Goal: Task Accomplishment & Management: Manage account settings

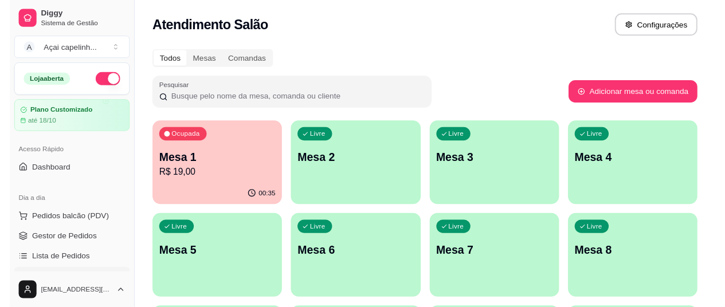
scroll to position [115, 0]
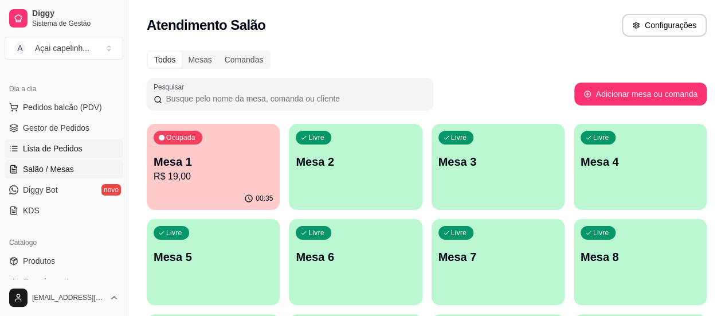
drag, startPoint x: 0, startPoint y: 0, endPoint x: 70, endPoint y: 147, distance: 162.5
click at [70, 147] on span "Lista de Pedidos" at bounding box center [53, 148] width 60 height 11
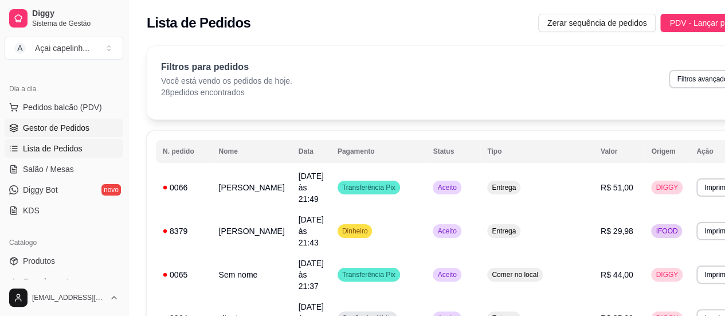
click at [80, 122] on span "Gestor de Pedidos" at bounding box center [56, 127] width 66 height 11
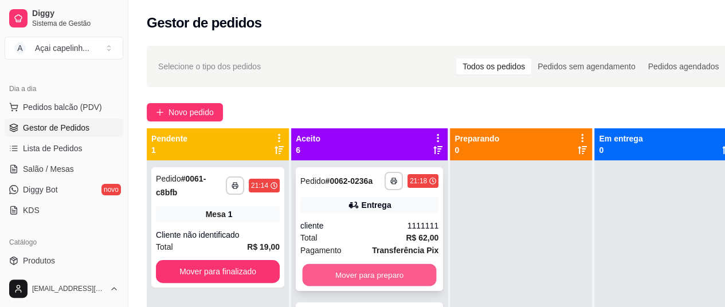
click at [333, 282] on button "Mover para preparo" at bounding box center [370, 275] width 134 height 22
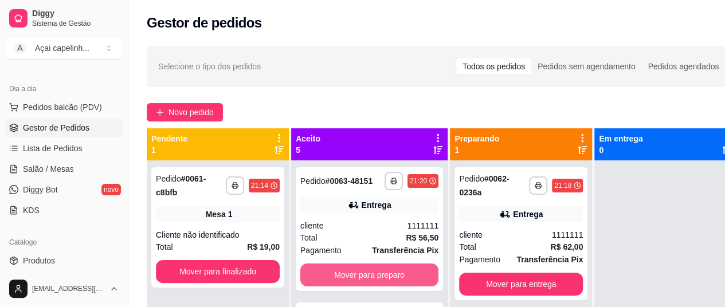
click at [333, 282] on button "Mover para preparo" at bounding box center [369, 275] width 138 height 23
click at [333, 282] on button "Mover para preparo" at bounding box center [370, 275] width 134 height 22
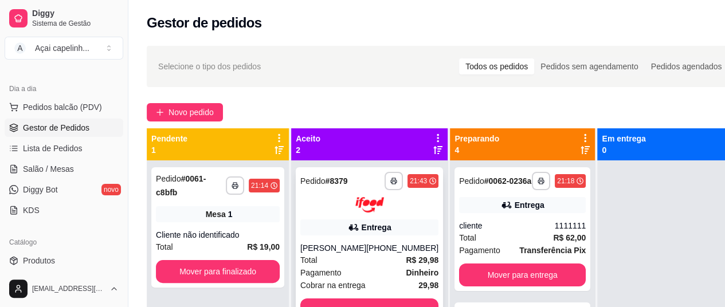
scroll to position [10, 0]
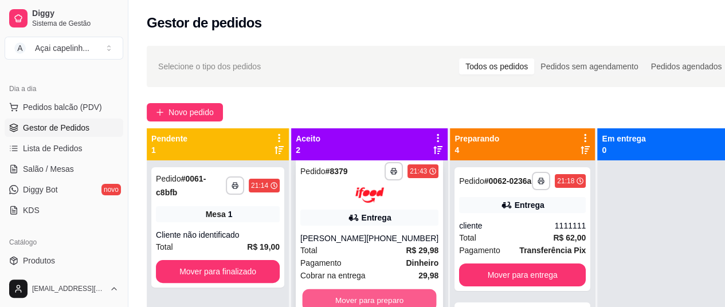
click at [358, 294] on button "Mover para preparo" at bounding box center [370, 300] width 134 height 22
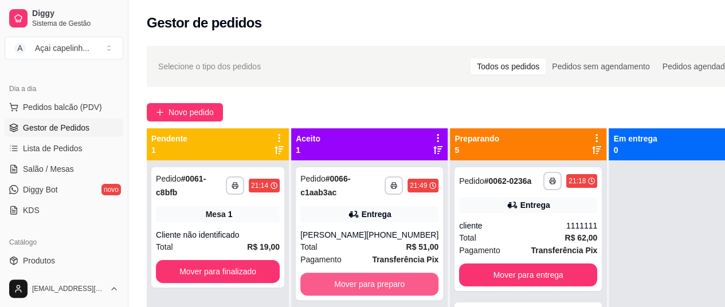
scroll to position [0, 0]
click at [369, 284] on button "Mover para preparo" at bounding box center [370, 284] width 134 height 22
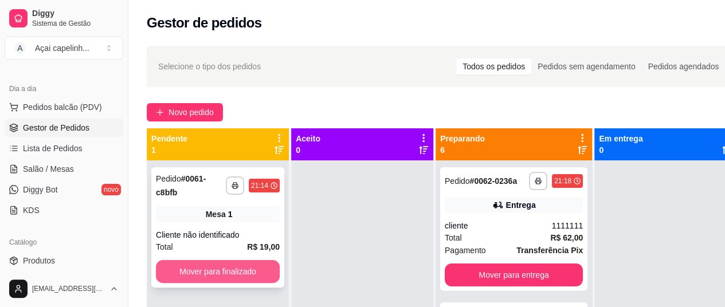
click at [249, 263] on button "Mover para finalizado" at bounding box center [218, 271] width 124 height 23
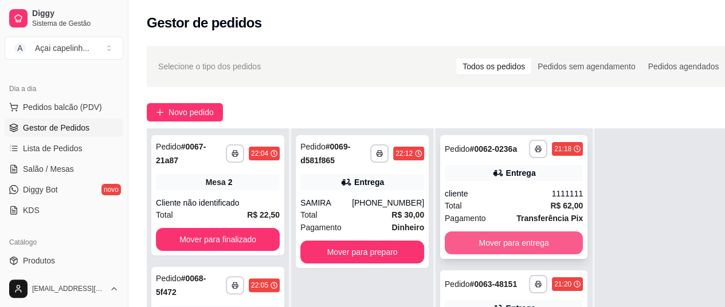
click at [485, 247] on button "Mover para entrega" at bounding box center [514, 243] width 138 height 23
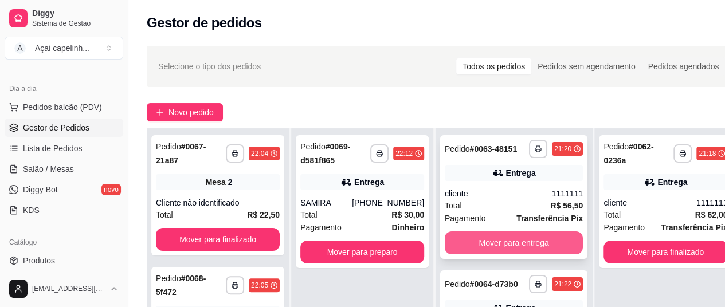
click at [484, 237] on button "Mover para entrega" at bounding box center [514, 243] width 138 height 23
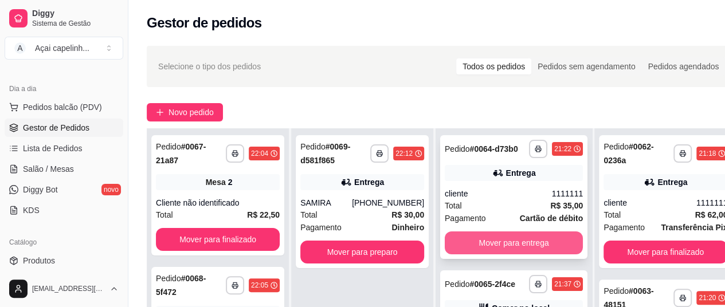
click at [478, 252] on button "Mover para entrega" at bounding box center [514, 243] width 138 height 23
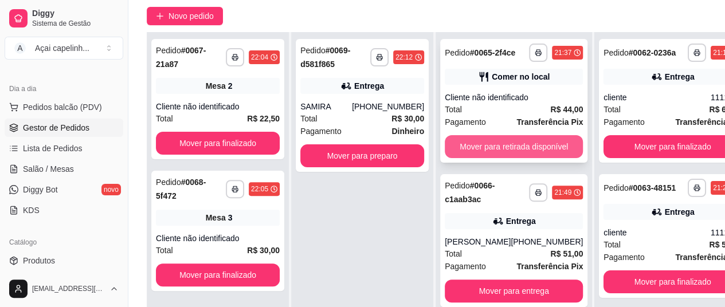
scroll to position [115, 0]
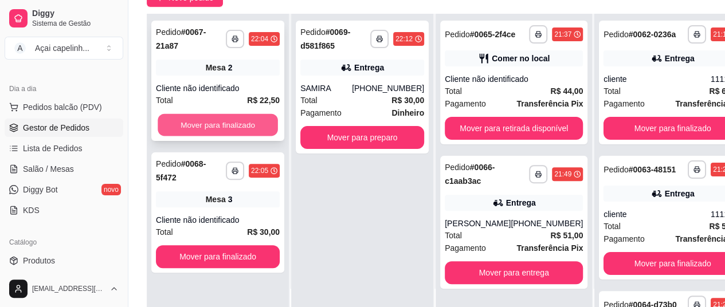
click at [229, 122] on button "Mover para finalizado" at bounding box center [218, 125] width 120 height 22
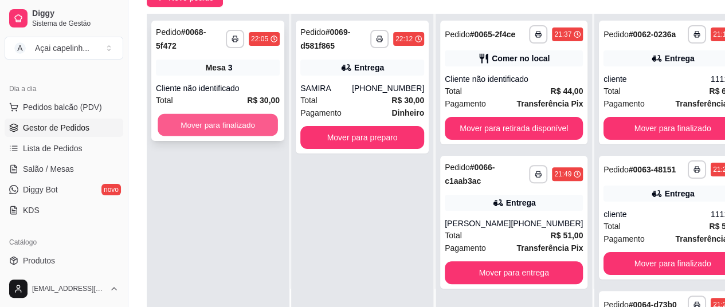
click at [231, 122] on button "Mover para finalizado" at bounding box center [218, 125] width 120 height 22
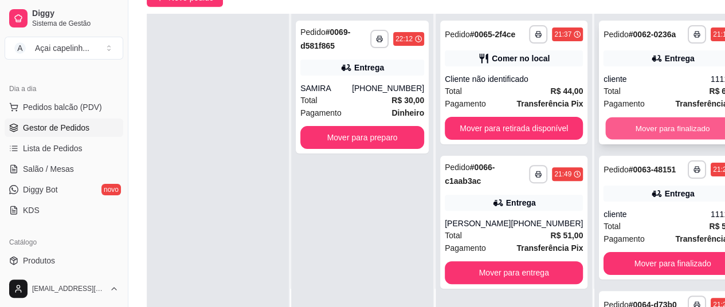
click at [625, 140] on button "Mover para finalizado" at bounding box center [673, 128] width 134 height 22
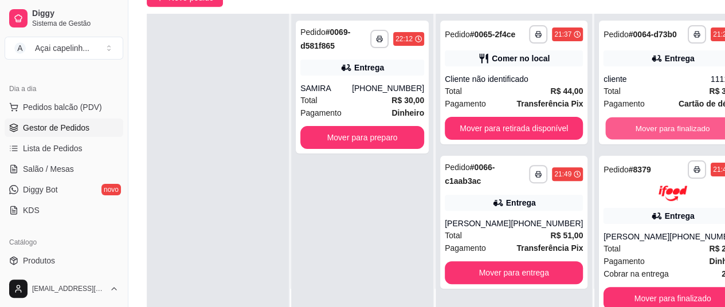
click at [625, 140] on button "Mover para finalizado" at bounding box center [673, 128] width 134 height 22
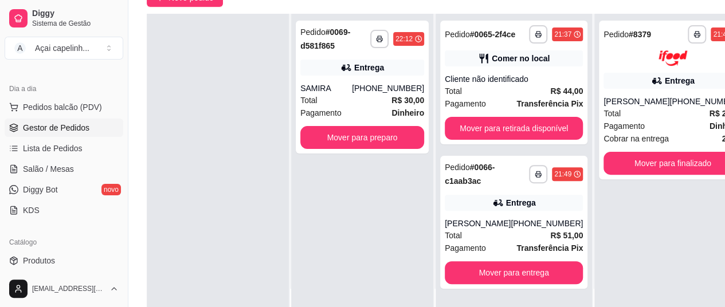
click at [625, 140] on span "Cobrar na entrega" at bounding box center [636, 138] width 65 height 13
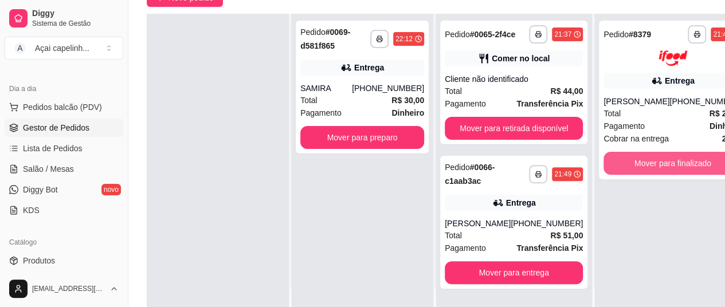
click at [622, 162] on button "Mover para finalizado" at bounding box center [673, 163] width 138 height 23
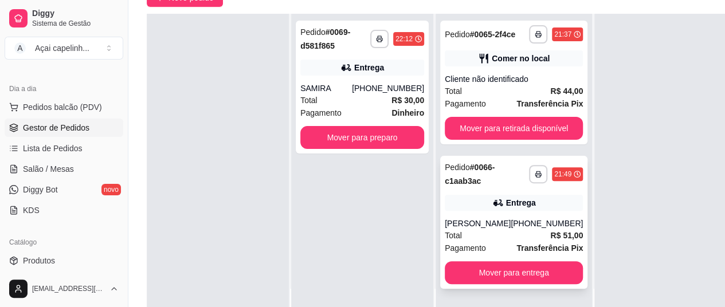
scroll to position [0, 0]
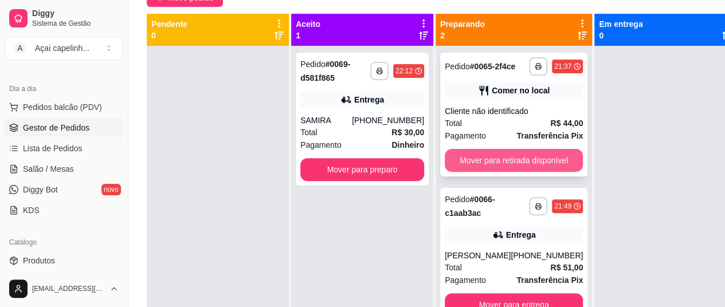
click at [507, 155] on button "Mover para retirada disponível" at bounding box center [514, 160] width 138 height 23
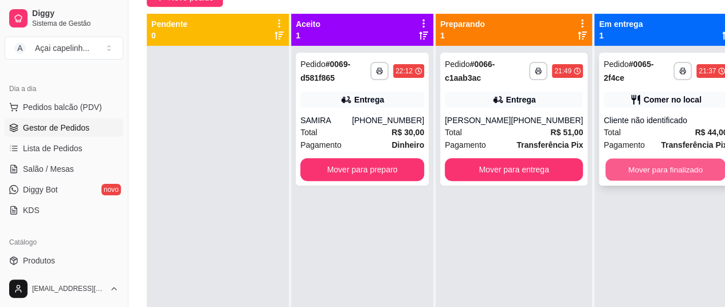
click at [666, 166] on button "Mover para finalizado" at bounding box center [665, 170] width 120 height 22
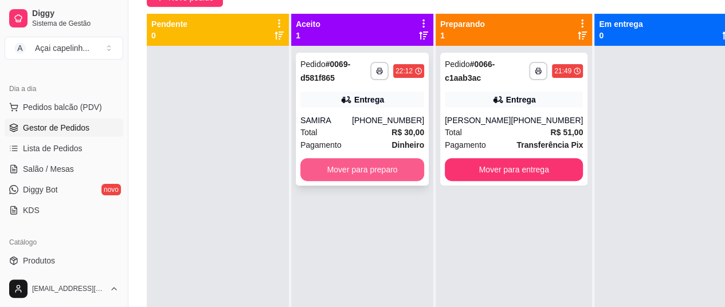
click at [394, 161] on button "Mover para preparo" at bounding box center [362, 169] width 124 height 23
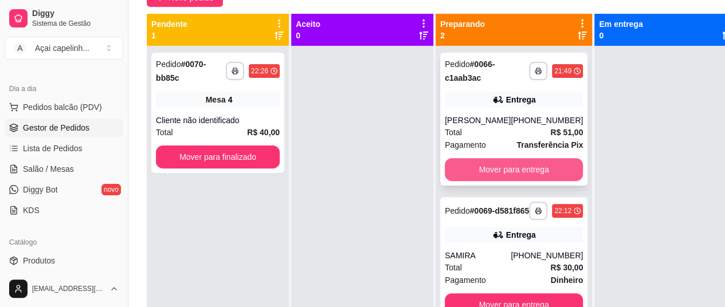
click at [508, 174] on button "Mover para entrega" at bounding box center [514, 169] width 138 height 23
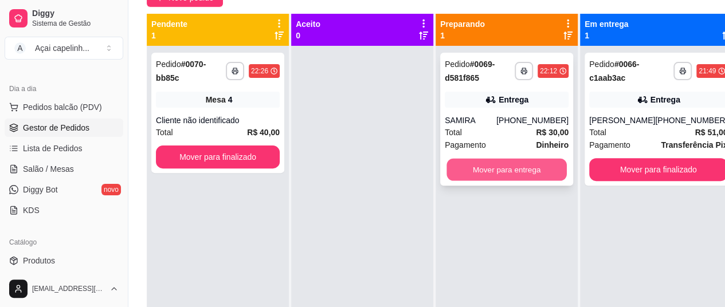
click at [508, 170] on button "Mover para entrega" at bounding box center [506, 170] width 120 height 22
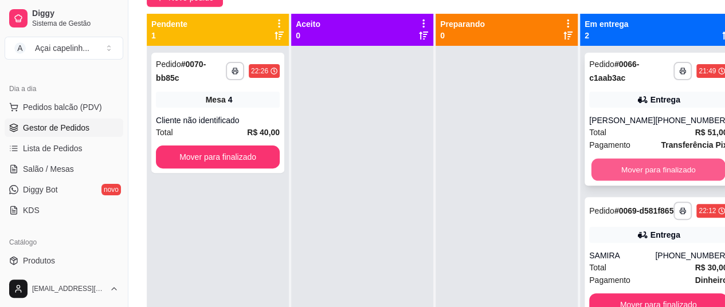
click at [666, 170] on button "Mover para finalizado" at bounding box center [658, 170] width 134 height 22
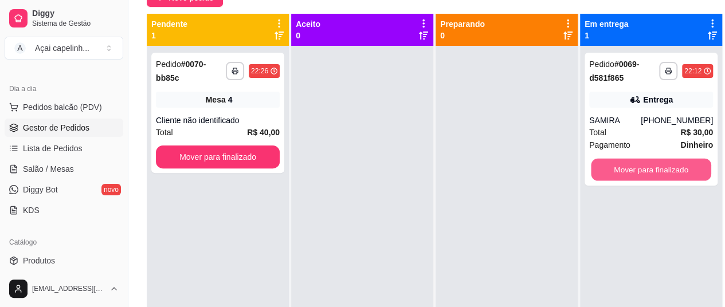
click at [666, 170] on button "Mover para finalizado" at bounding box center [651, 170] width 120 height 22
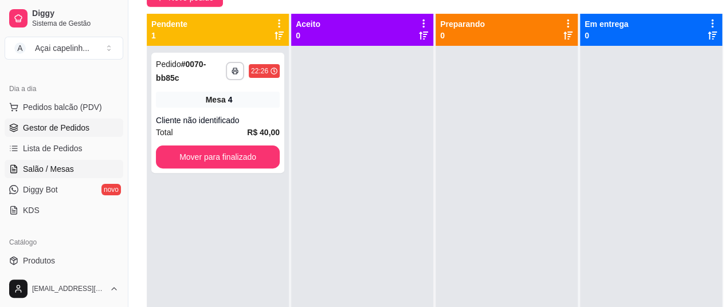
click at [32, 175] on link "Salão / Mesas" at bounding box center [64, 169] width 119 height 18
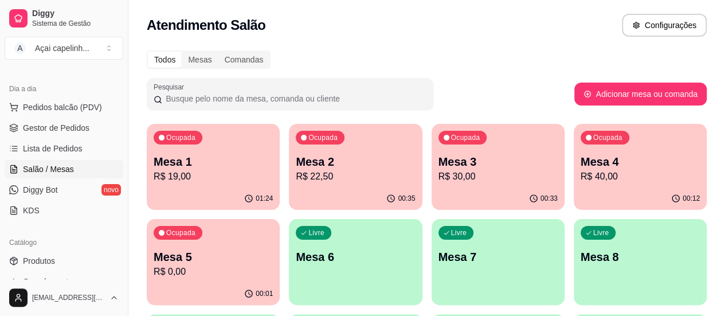
click at [273, 265] on p "R$ 0,00" at bounding box center [213, 272] width 119 height 14
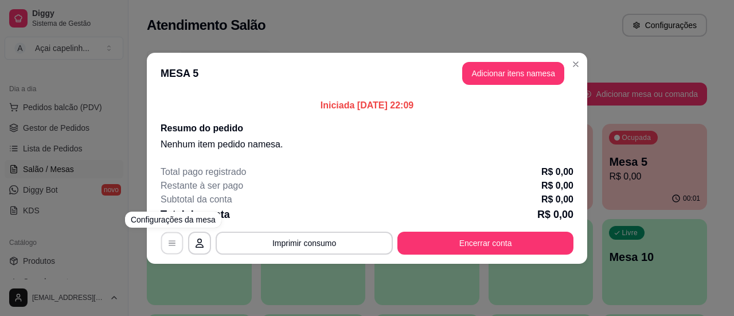
click at [173, 238] on icon "button" at bounding box center [171, 242] width 9 height 9
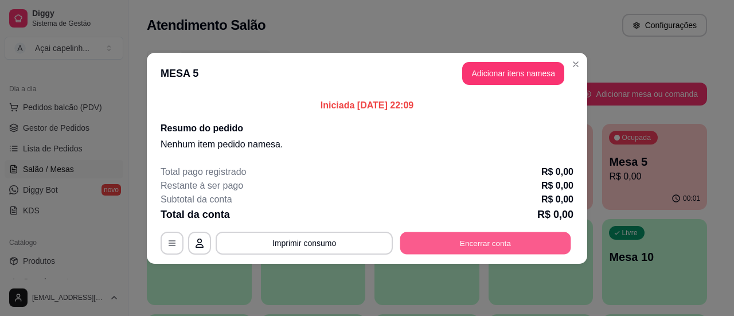
click at [442, 239] on button "Encerrar conta" at bounding box center [485, 243] width 171 height 22
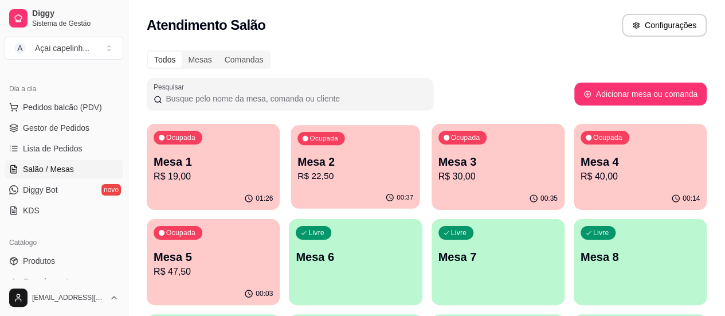
click at [336, 181] on p "R$ 22,50" at bounding box center [355, 176] width 116 height 13
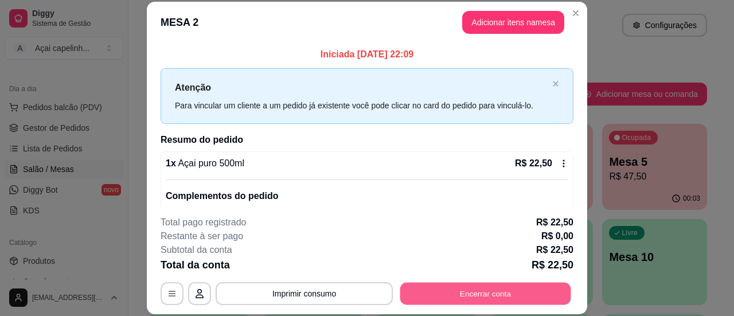
click at [465, 290] on button "Encerrar conta" at bounding box center [485, 294] width 171 height 22
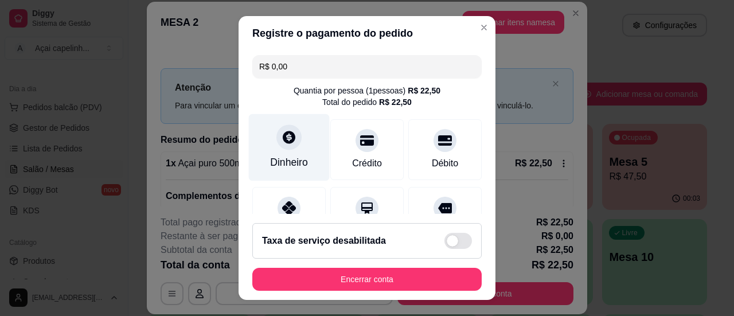
click at [292, 163] on div "Dinheiro" at bounding box center [289, 162] width 38 height 15
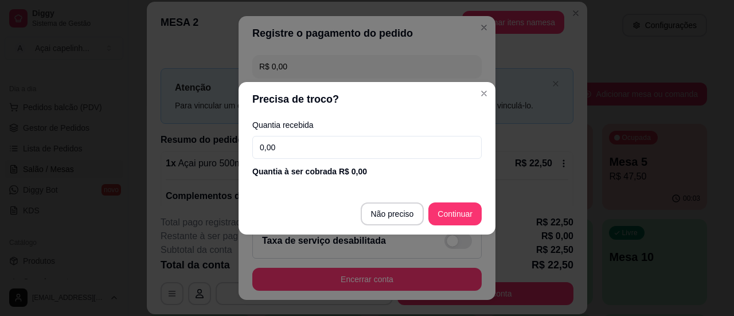
click at [355, 150] on input "0,00" at bounding box center [366, 147] width 229 height 23
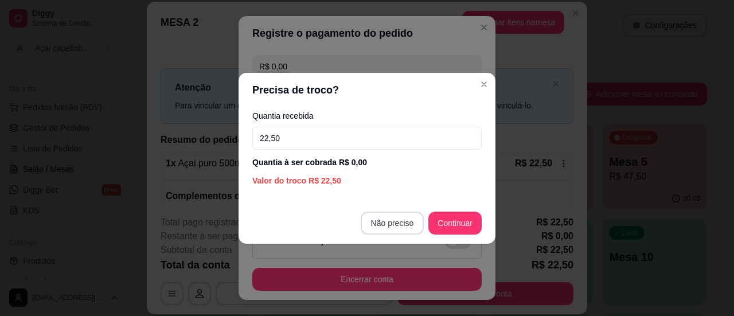
type input "22,50"
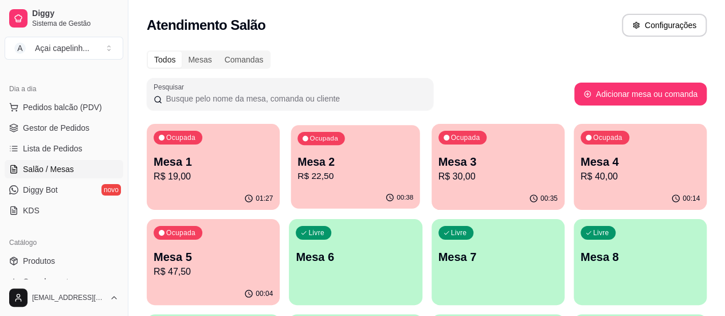
click at [386, 195] on icon "button" at bounding box center [390, 197] width 9 height 9
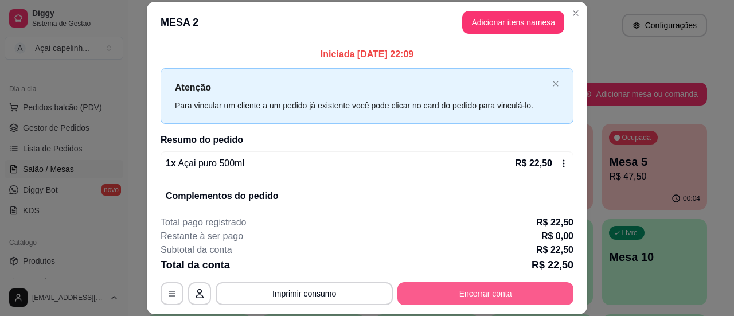
click at [456, 294] on button "Encerrar conta" at bounding box center [485, 293] width 176 height 23
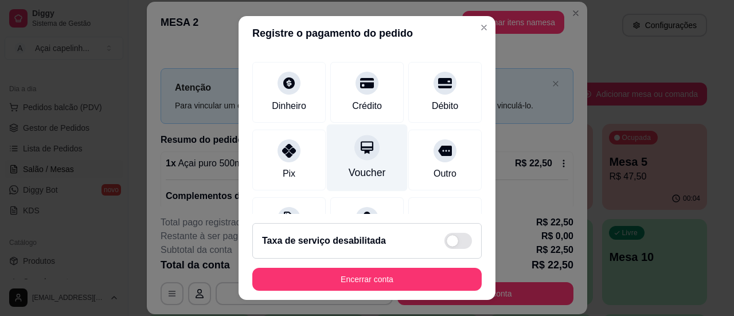
scroll to position [115, 0]
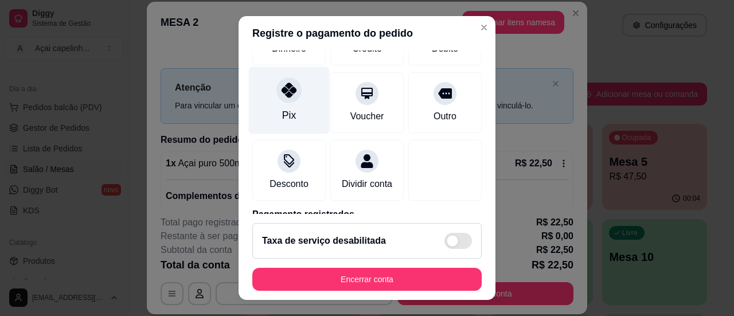
click at [284, 108] on div "Pix" at bounding box center [289, 115] width 14 height 15
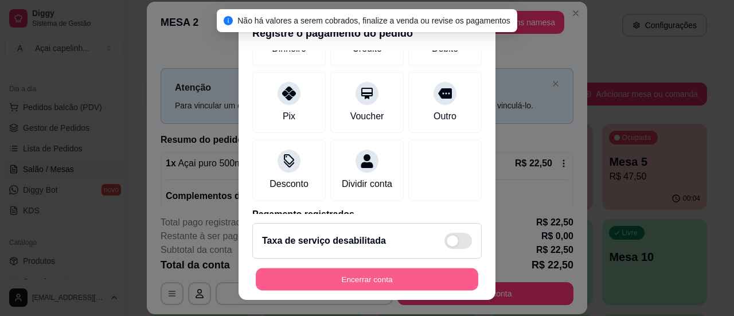
click at [373, 279] on button "Encerrar conta" at bounding box center [367, 279] width 222 height 22
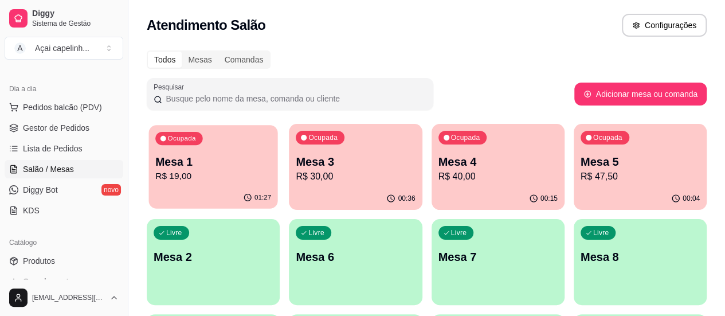
click at [188, 176] on p "R$ 19,00" at bounding box center [213, 176] width 116 height 13
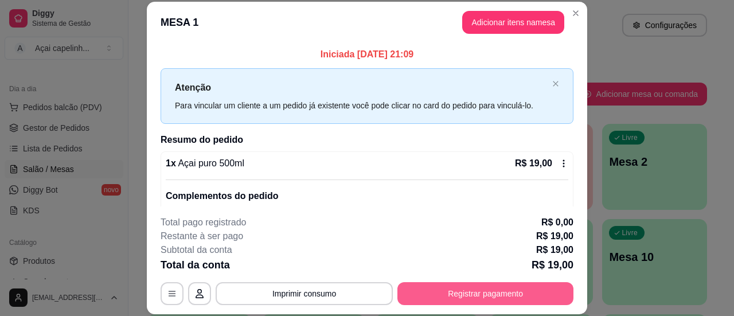
click at [477, 294] on button "Registrar pagamento" at bounding box center [485, 293] width 176 height 23
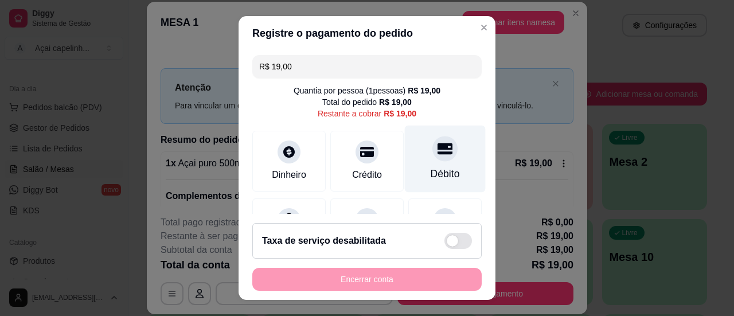
click at [427, 161] on div "Débito" at bounding box center [445, 158] width 81 height 67
type input "R$ 0,00"
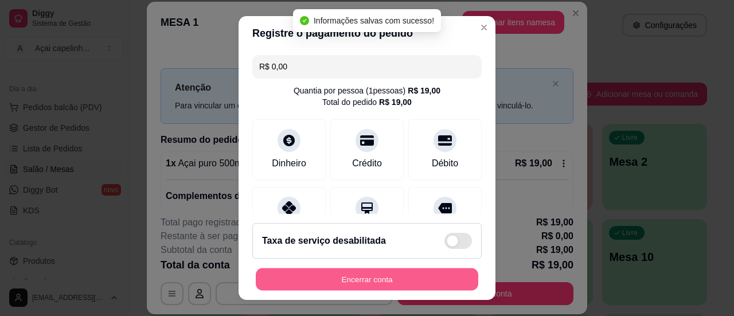
click at [358, 280] on button "Encerrar conta" at bounding box center [367, 279] width 222 height 22
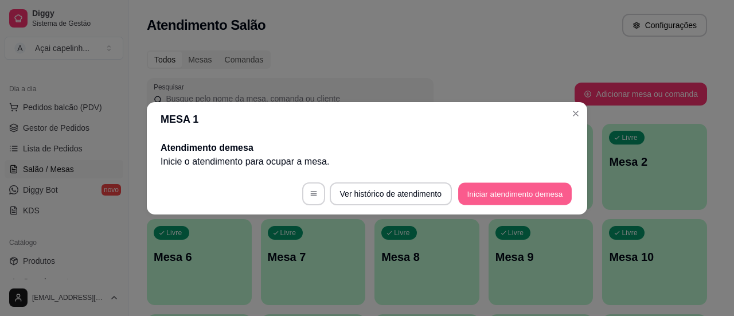
click at [499, 197] on button "Iniciar atendimento de mesa" at bounding box center [514, 193] width 113 height 22
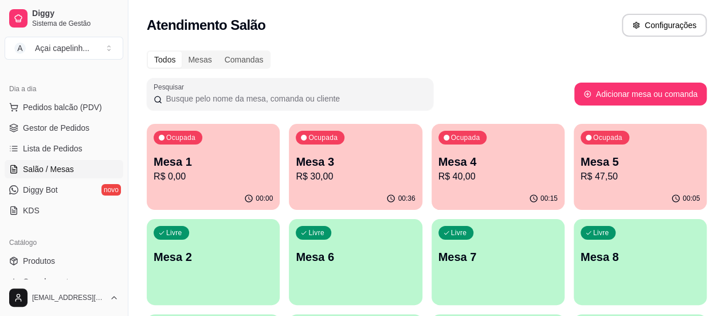
click at [217, 165] on p "Mesa 1" at bounding box center [213, 162] width 119 height 16
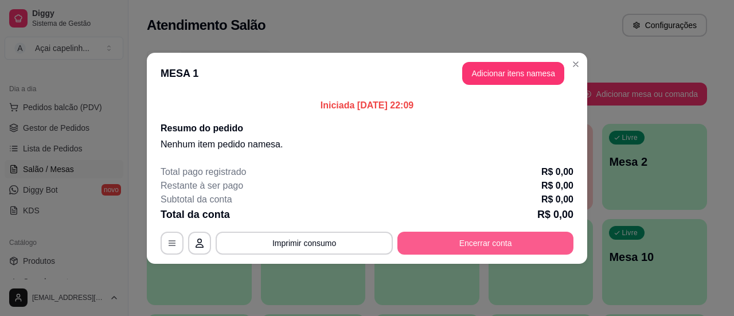
click at [489, 237] on button "Encerrar conta" at bounding box center [485, 243] width 176 height 23
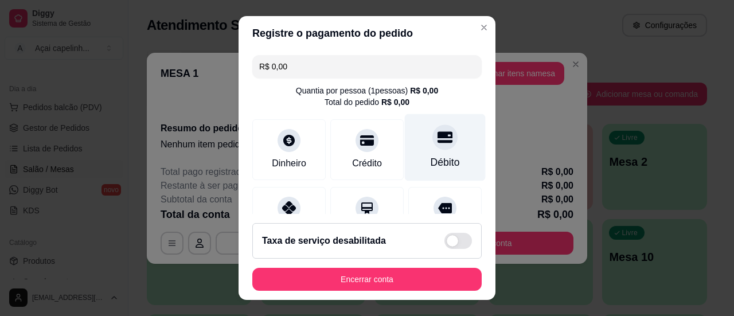
click at [434, 139] on div at bounding box center [444, 136] width 25 height 25
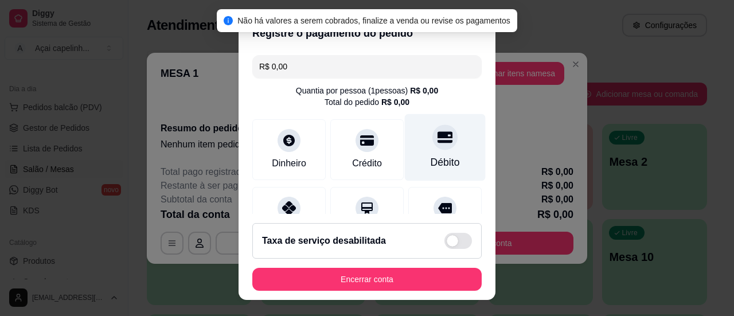
click at [437, 138] on icon at bounding box center [444, 137] width 15 height 15
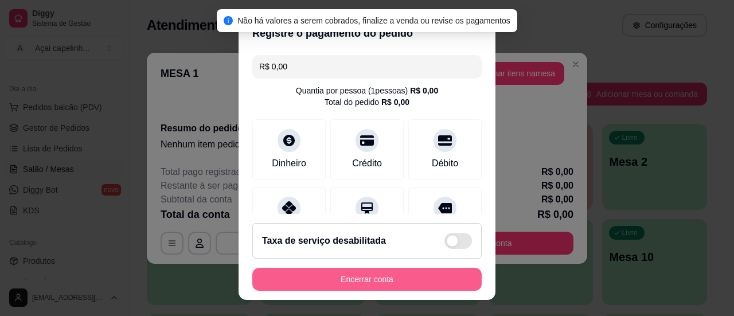
click at [332, 288] on button "Encerrar conta" at bounding box center [366, 279] width 229 height 23
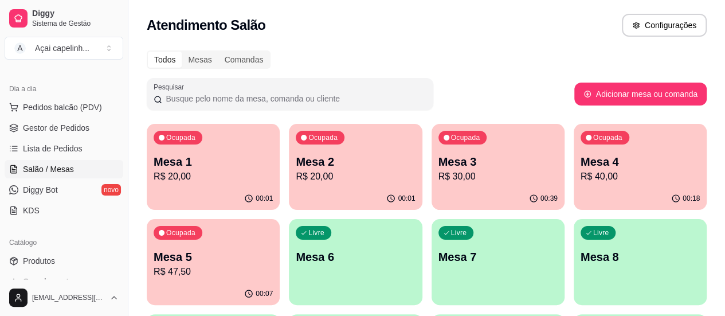
click at [299, 175] on p "R$ 20,00" at bounding box center [355, 177] width 119 height 14
click at [185, 195] on div "00:01" at bounding box center [212, 198] width 129 height 22
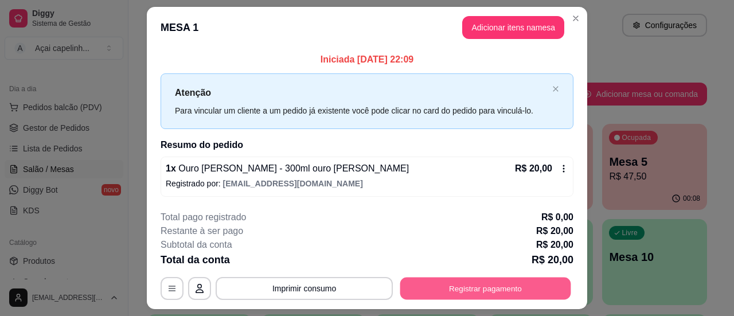
click at [460, 281] on button "Registrar pagamento" at bounding box center [485, 288] width 171 height 22
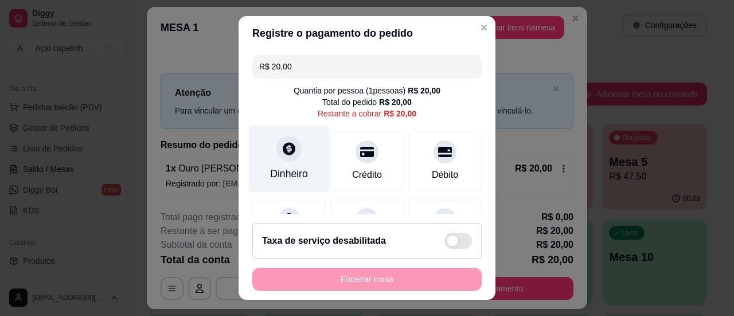
click at [276, 159] on div at bounding box center [288, 148] width 25 height 25
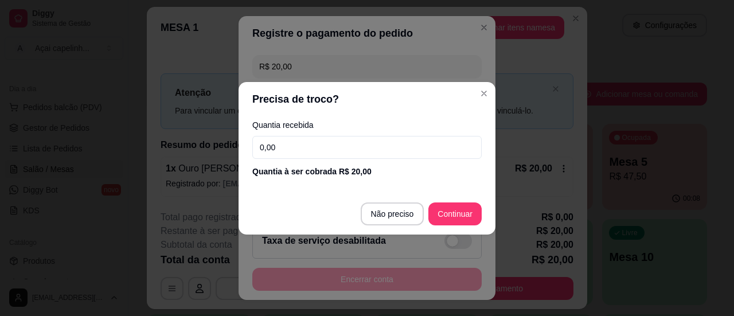
click at [287, 146] on input "0,00" at bounding box center [366, 147] width 229 height 23
type input "20,00"
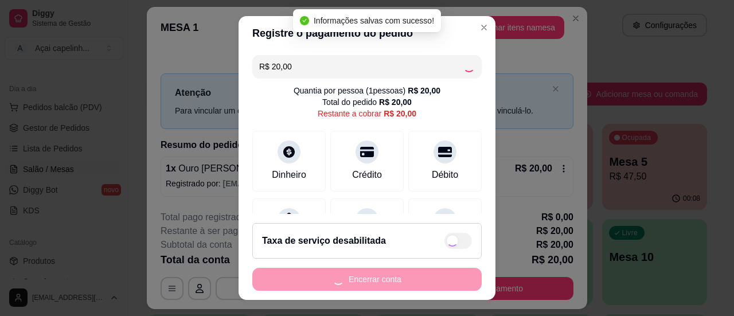
type input "R$ 0,00"
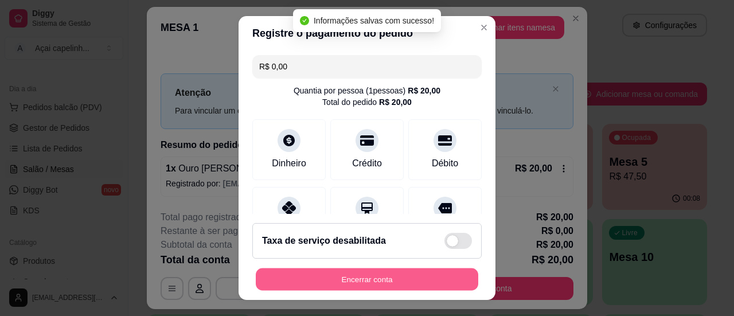
click at [413, 277] on button "Encerrar conta" at bounding box center [367, 279] width 222 height 22
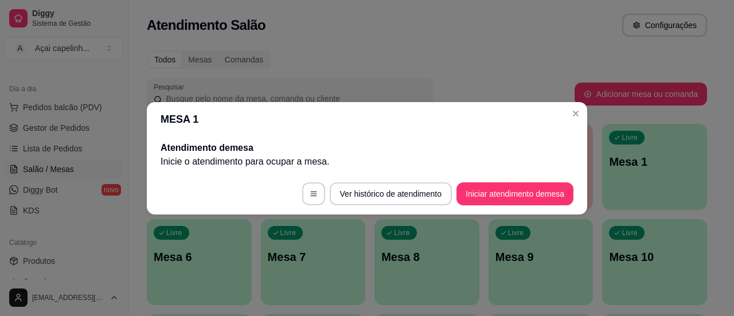
click at [574, 103] on header "MESA 1" at bounding box center [367, 119] width 440 height 34
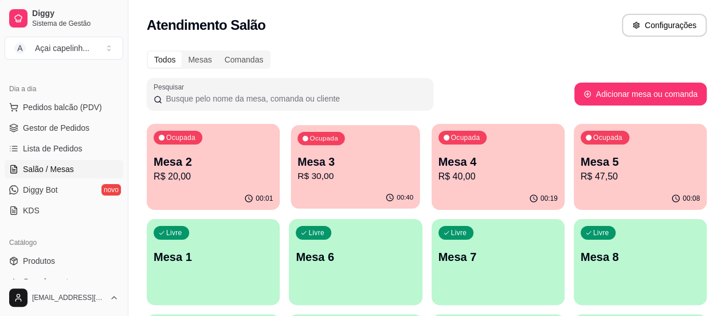
click at [308, 171] on p "R$ 30,00" at bounding box center [355, 176] width 116 height 13
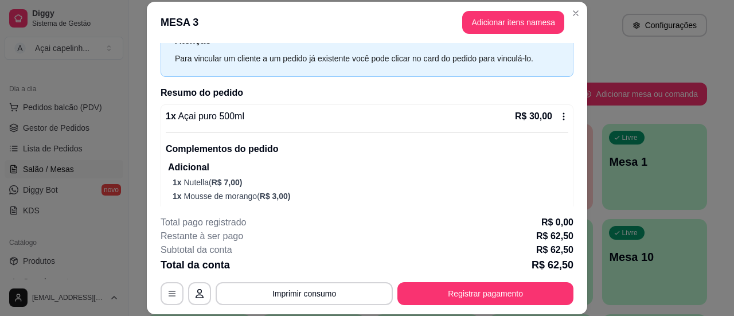
scroll to position [57, 0]
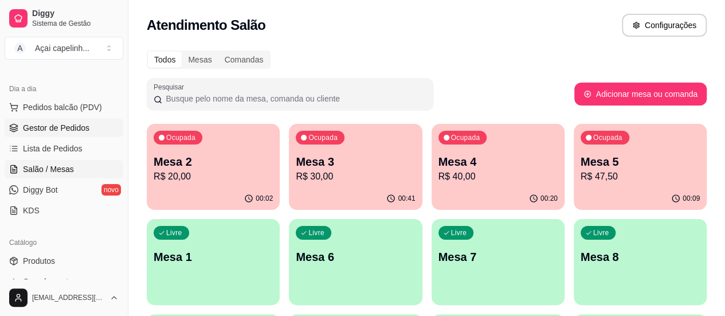
click at [70, 129] on span "Gestor de Pedidos" at bounding box center [56, 127] width 66 height 11
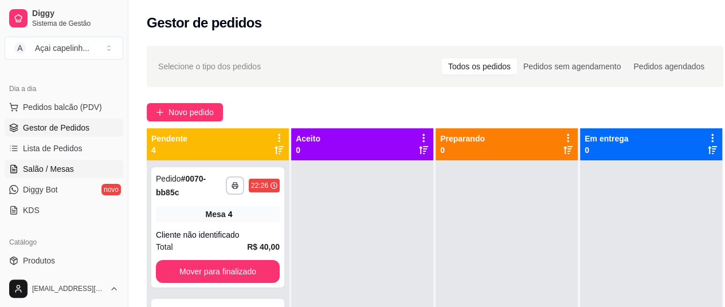
click at [61, 166] on span "Salão / Mesas" at bounding box center [48, 168] width 51 height 11
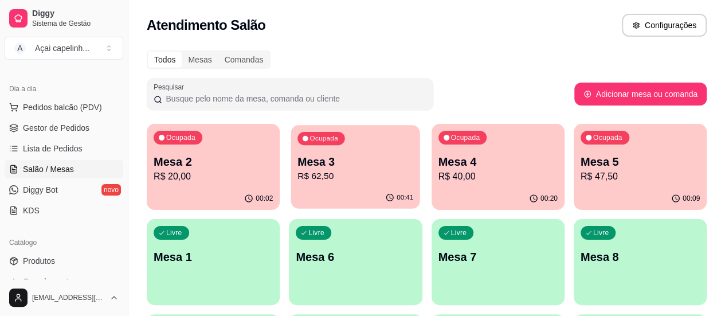
click at [297, 169] on p "Mesa 3" at bounding box center [355, 161] width 116 height 15
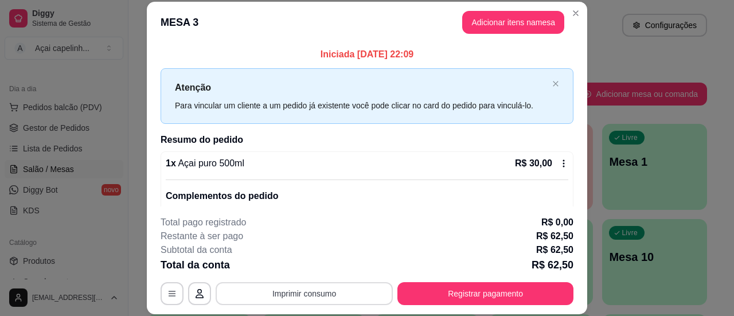
click at [311, 293] on button "Imprimir consumo" at bounding box center [304, 293] width 177 height 23
click at [292, 270] on button "IMPRESSORA" at bounding box center [303, 267] width 83 height 18
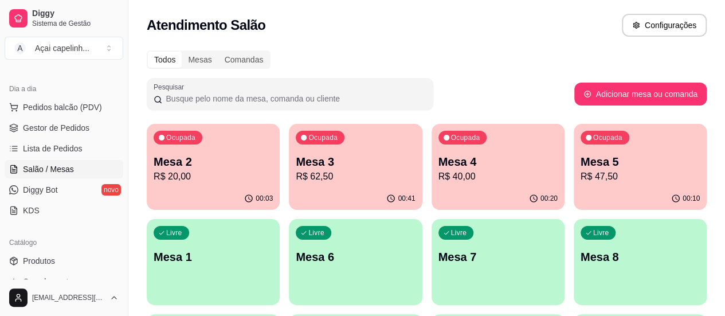
click at [461, 171] on p "R$ 40,00" at bounding box center [497, 177] width 119 height 14
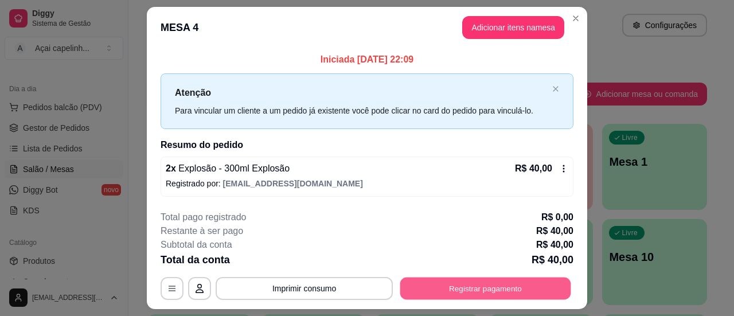
click at [463, 292] on button "Registrar pagamento" at bounding box center [485, 288] width 171 height 22
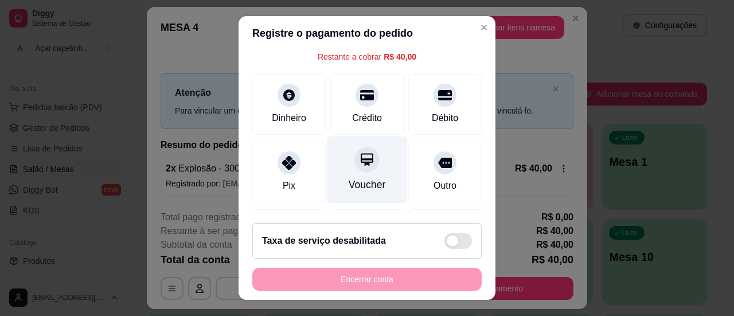
scroll to position [57, 0]
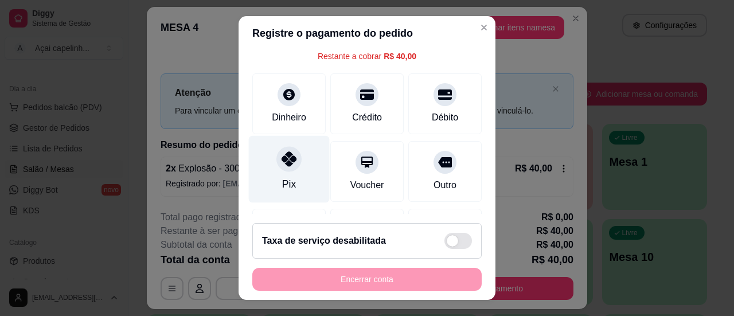
click at [303, 164] on div "Pix" at bounding box center [289, 168] width 81 height 67
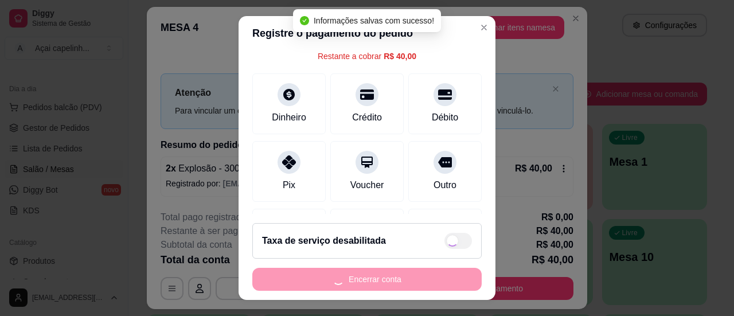
type input "R$ 0,00"
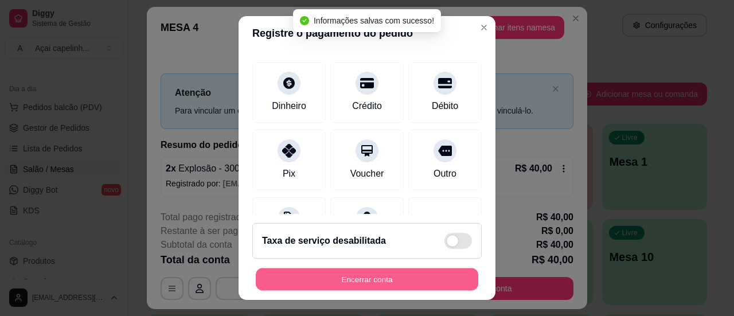
click at [354, 277] on button "Encerrar conta" at bounding box center [367, 279] width 222 height 22
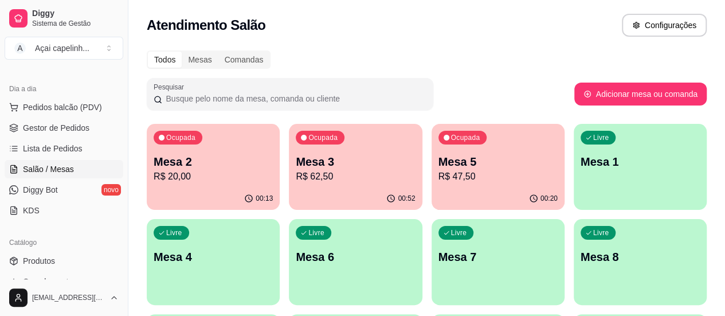
click at [169, 177] on p "R$ 20,00" at bounding box center [213, 177] width 119 height 14
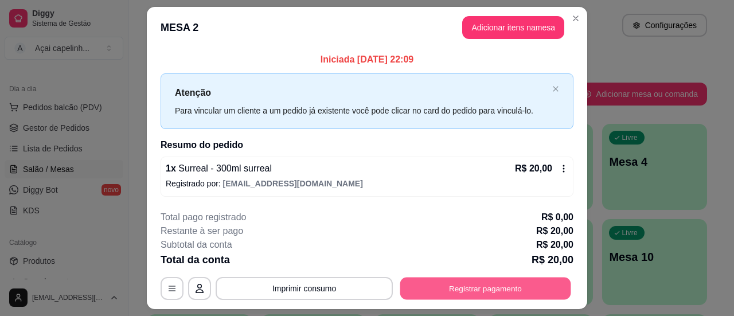
click at [450, 289] on button "Registrar pagamento" at bounding box center [485, 288] width 171 height 22
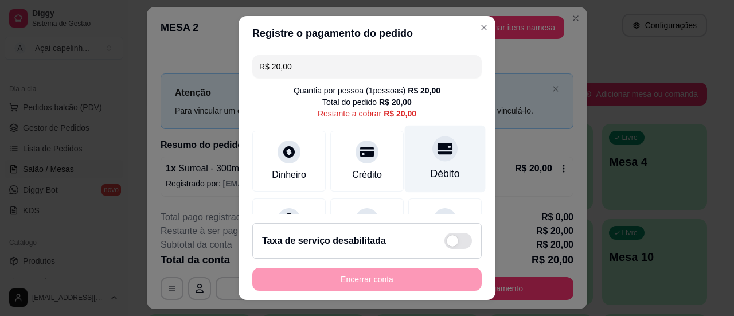
click at [441, 160] on div "Débito" at bounding box center [445, 158] width 81 height 67
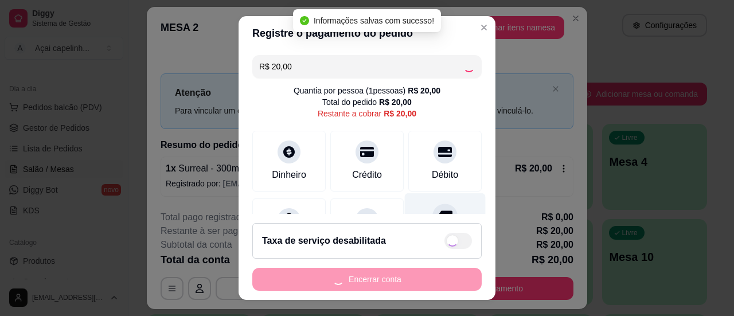
type input "R$ 0,00"
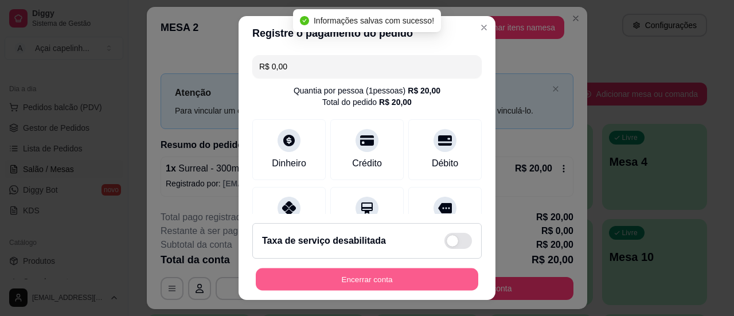
click at [376, 273] on button "Encerrar conta" at bounding box center [367, 279] width 222 height 22
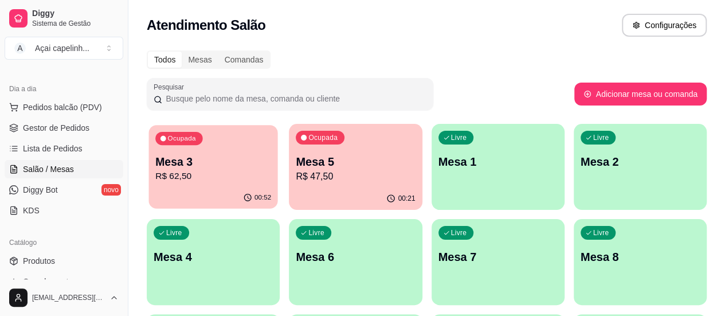
click at [214, 162] on p "Mesa 3" at bounding box center [213, 161] width 116 height 15
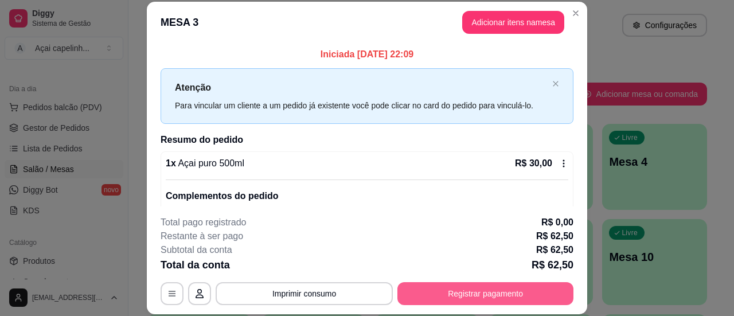
click at [514, 292] on button "Registrar pagamento" at bounding box center [485, 293] width 176 height 23
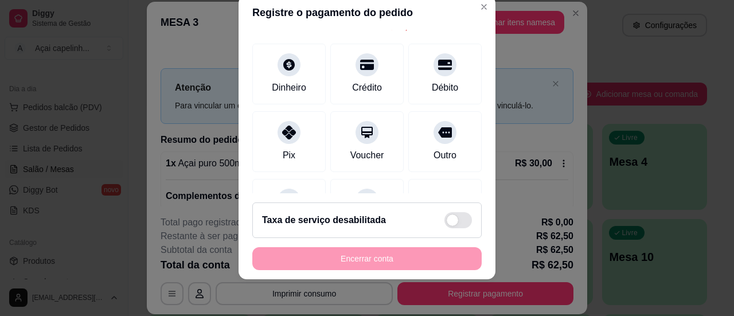
scroll to position [115, 0]
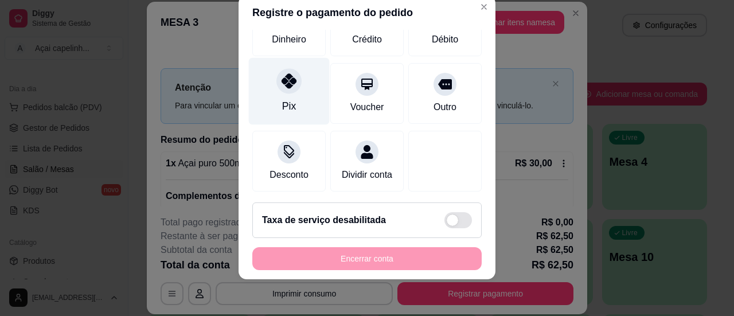
click at [274, 94] on div "Pix" at bounding box center [289, 90] width 81 height 67
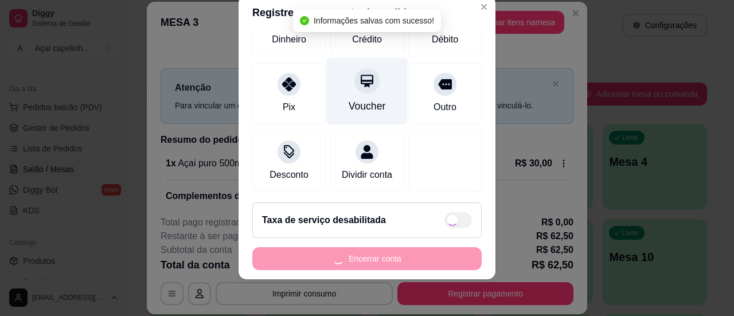
type input "R$ 0,00"
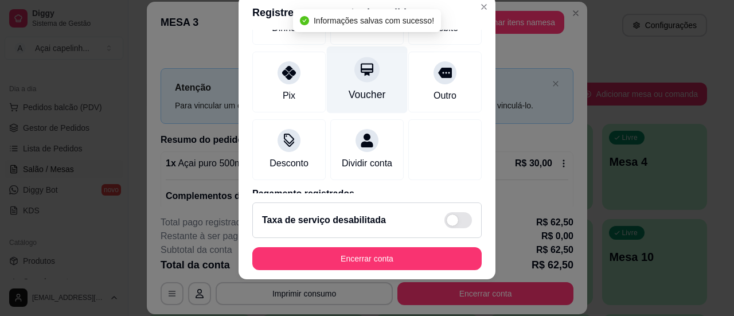
scroll to position [103, 0]
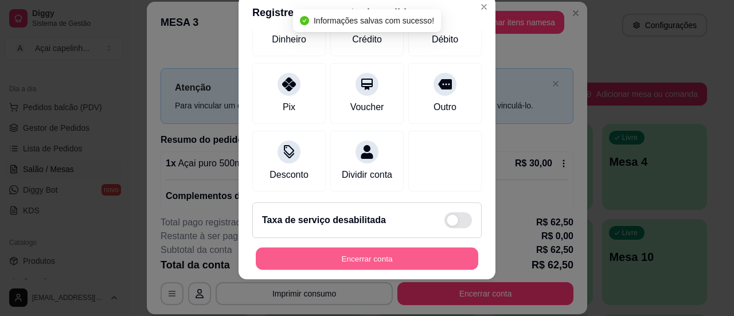
click at [329, 258] on button "Encerrar conta" at bounding box center [367, 259] width 222 height 22
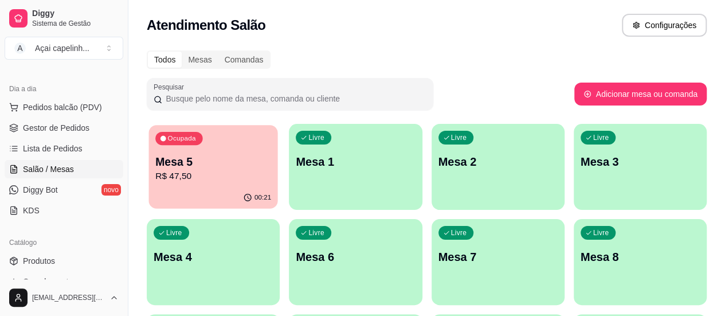
click at [198, 174] on p "R$ 47,50" at bounding box center [213, 176] width 116 height 13
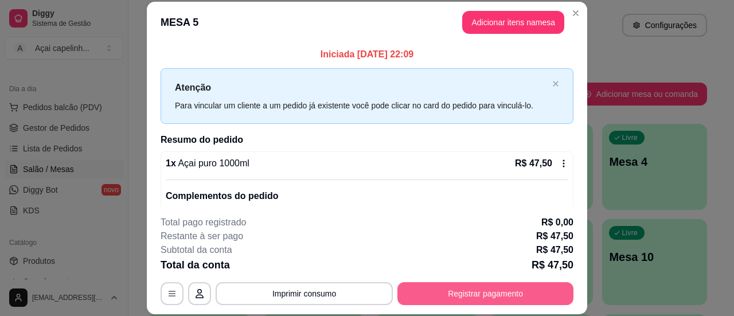
click at [434, 300] on button "Registrar pagamento" at bounding box center [485, 293] width 176 height 23
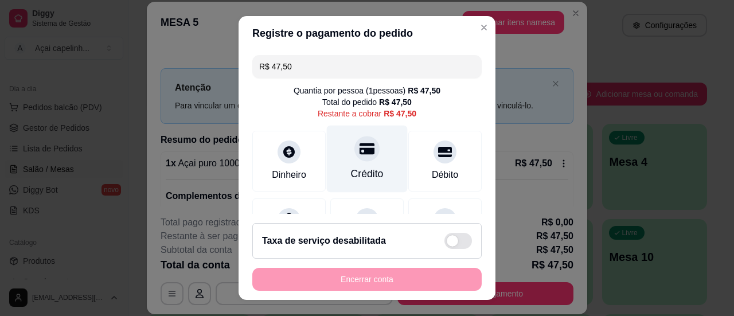
scroll to position [115, 0]
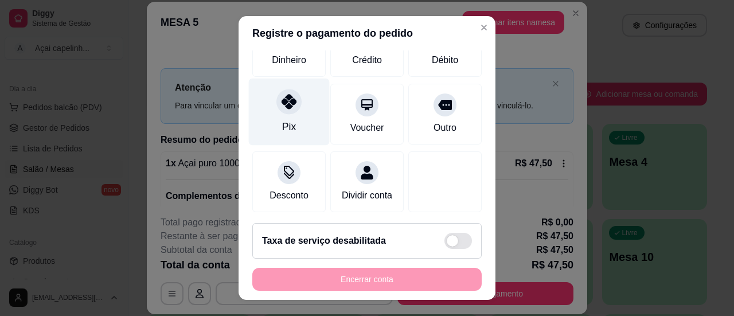
click at [287, 117] on div "Pix" at bounding box center [289, 111] width 81 height 67
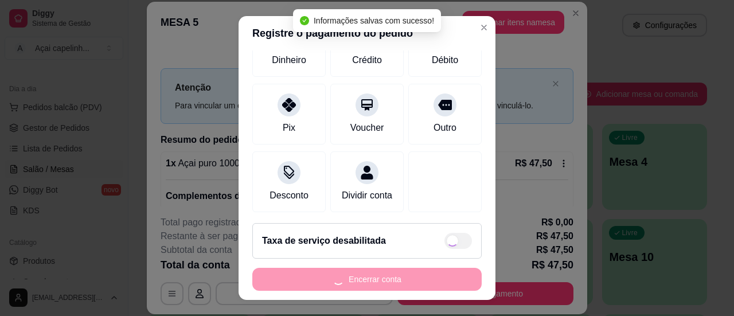
type input "R$ 0,00"
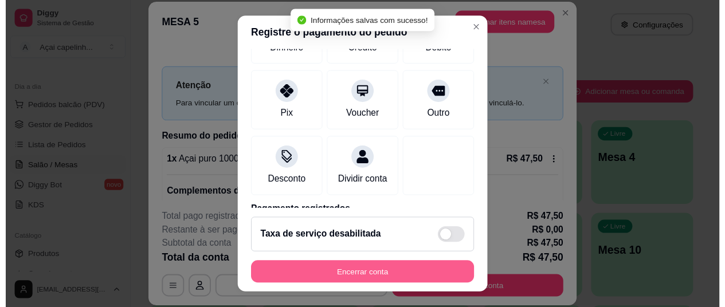
scroll to position [103, 0]
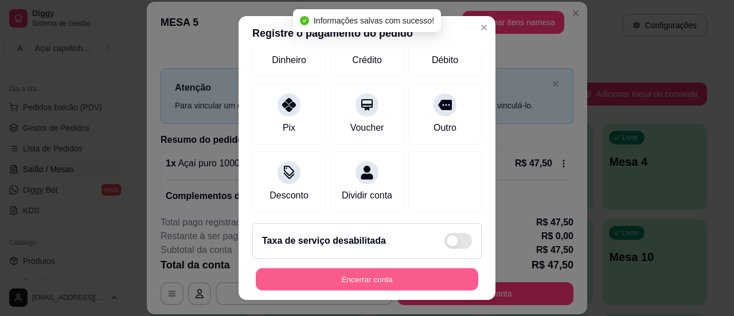
click at [374, 280] on button "Encerrar conta" at bounding box center [367, 279] width 222 height 22
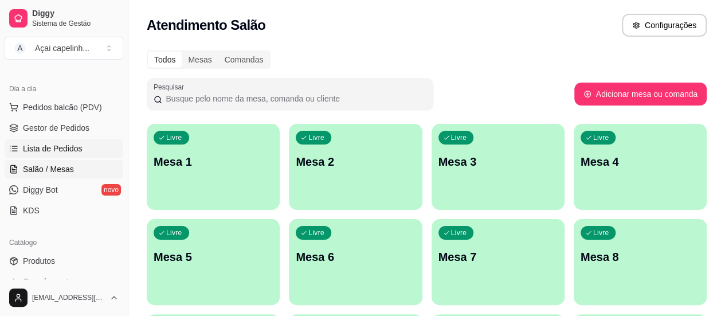
click at [72, 143] on span "Lista de Pedidos" at bounding box center [53, 148] width 60 height 11
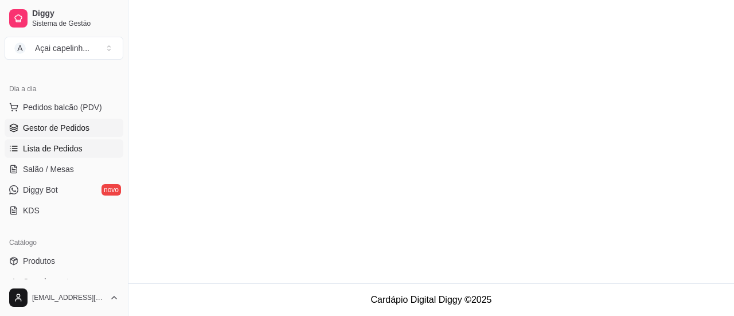
click at [68, 128] on span "Gestor de Pedidos" at bounding box center [56, 127] width 66 height 11
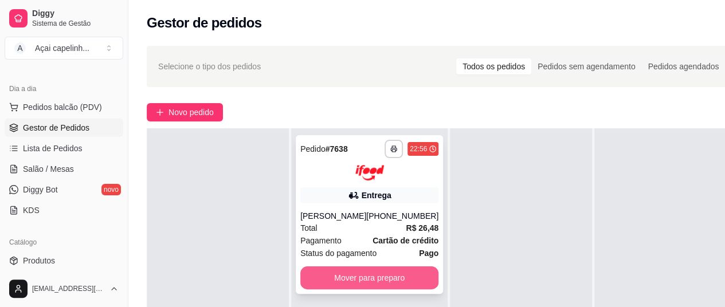
click at [386, 268] on button "Mover para preparo" at bounding box center [369, 278] width 138 height 23
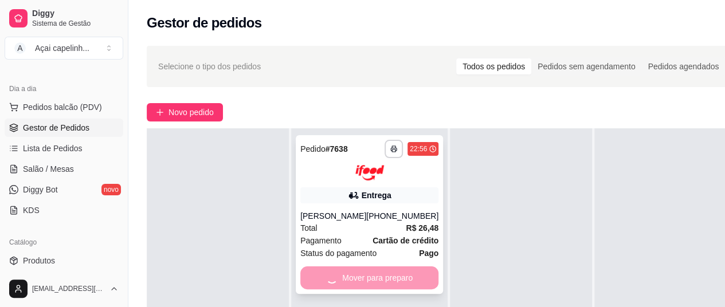
scroll to position [32, 0]
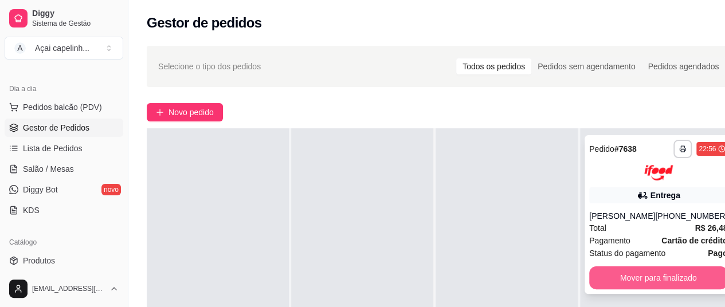
click at [615, 273] on button "Mover para finalizado" at bounding box center [658, 278] width 138 height 23
